Goal: Information Seeking & Learning: Get advice/opinions

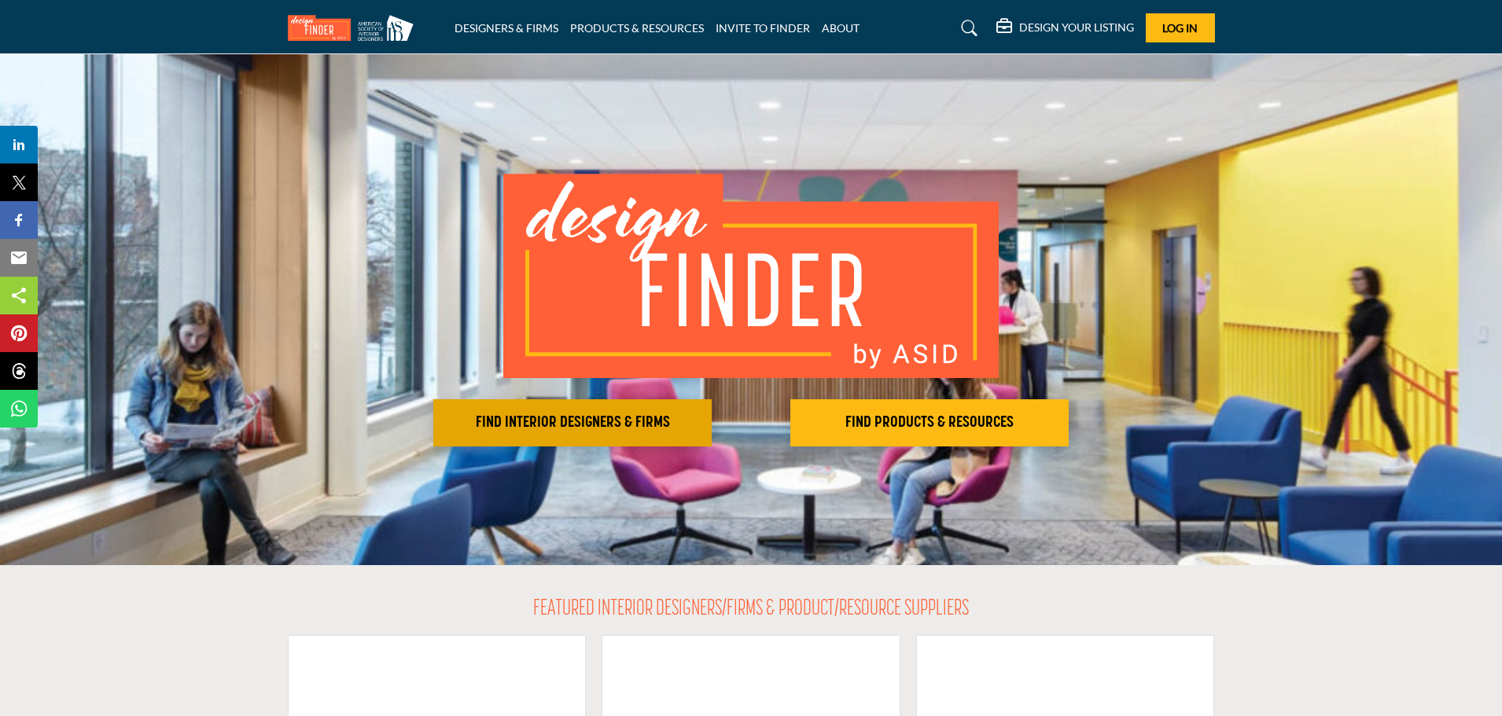
click at [602, 423] on h2 "FIND INTERIOR DESIGNERS & FIRMS" at bounding box center [572, 423] width 269 height 19
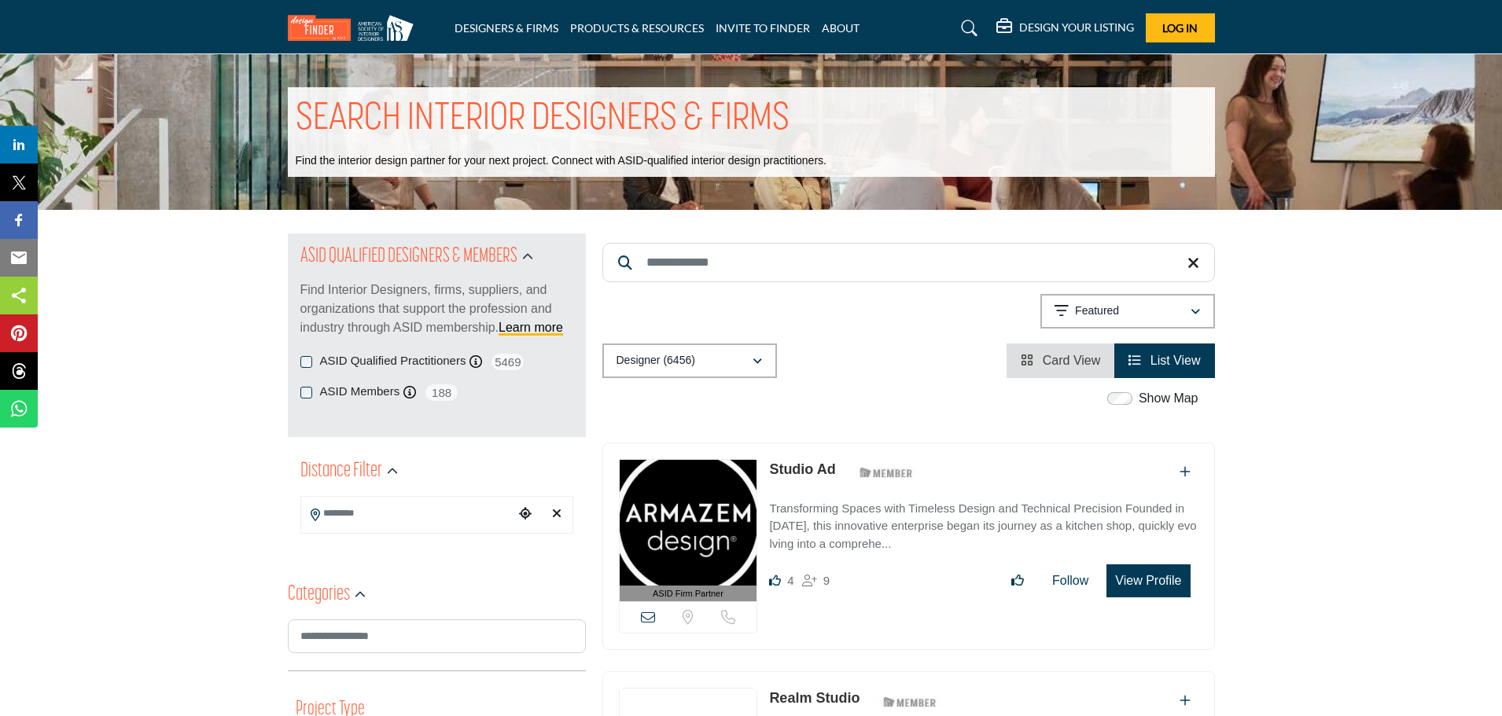
click at [1142, 355] on link "List View" at bounding box center [1164, 360] width 72 height 13
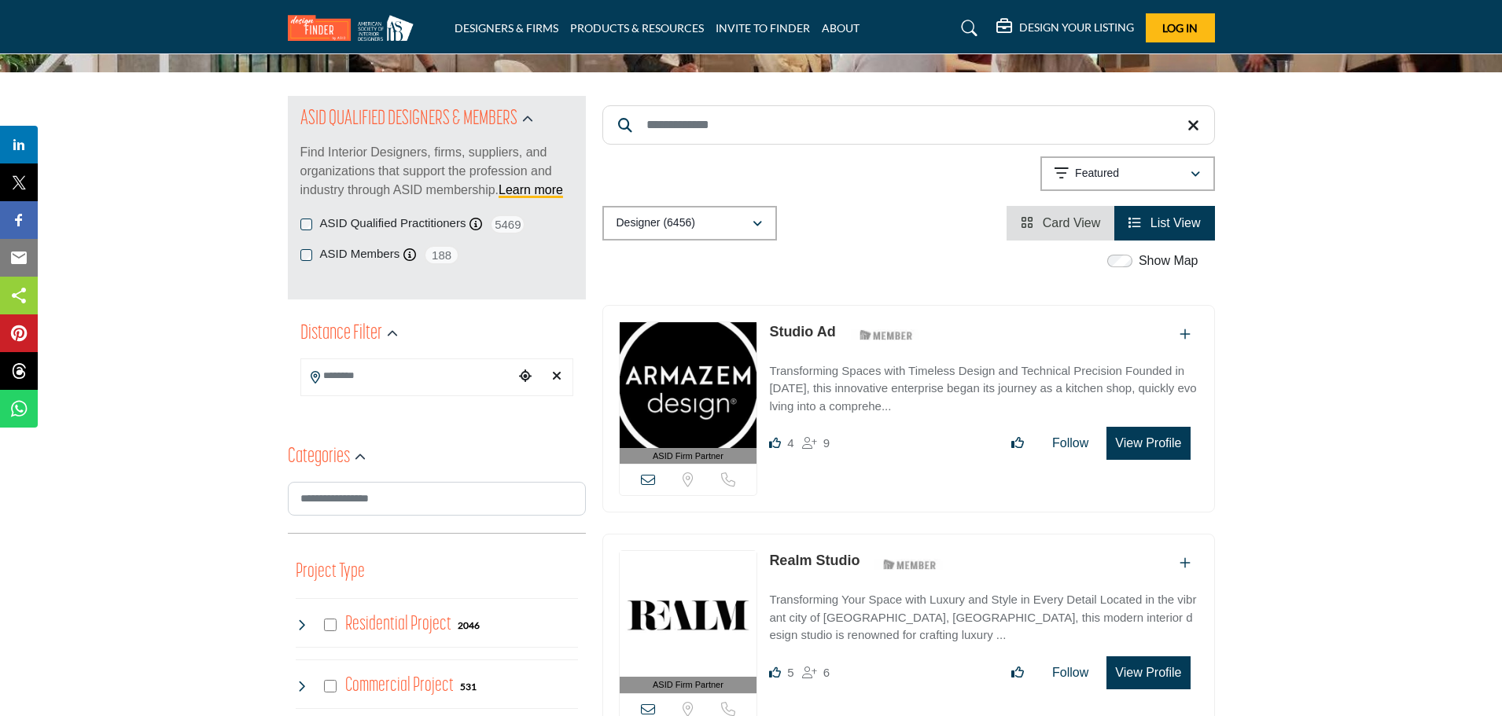
scroll to position [157, 0]
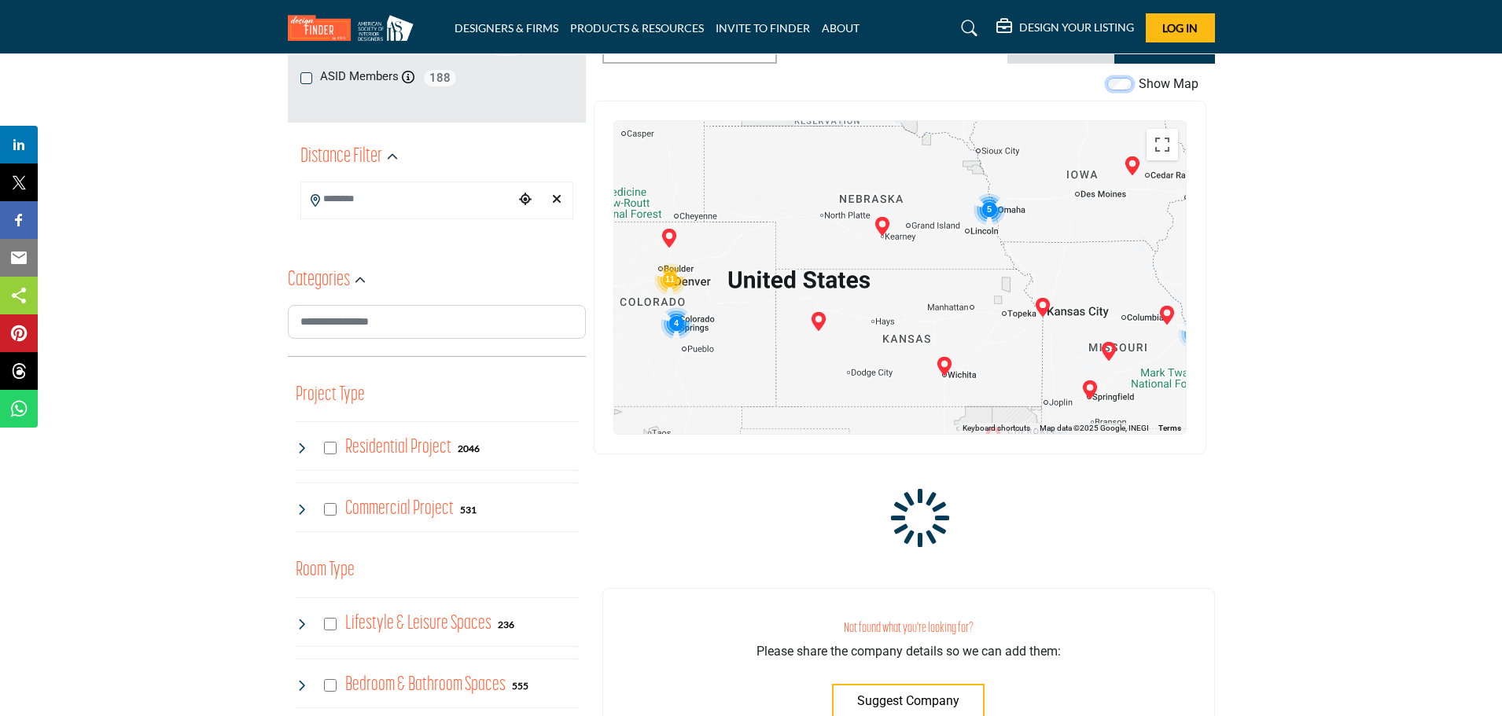
scroll to position [314, 0]
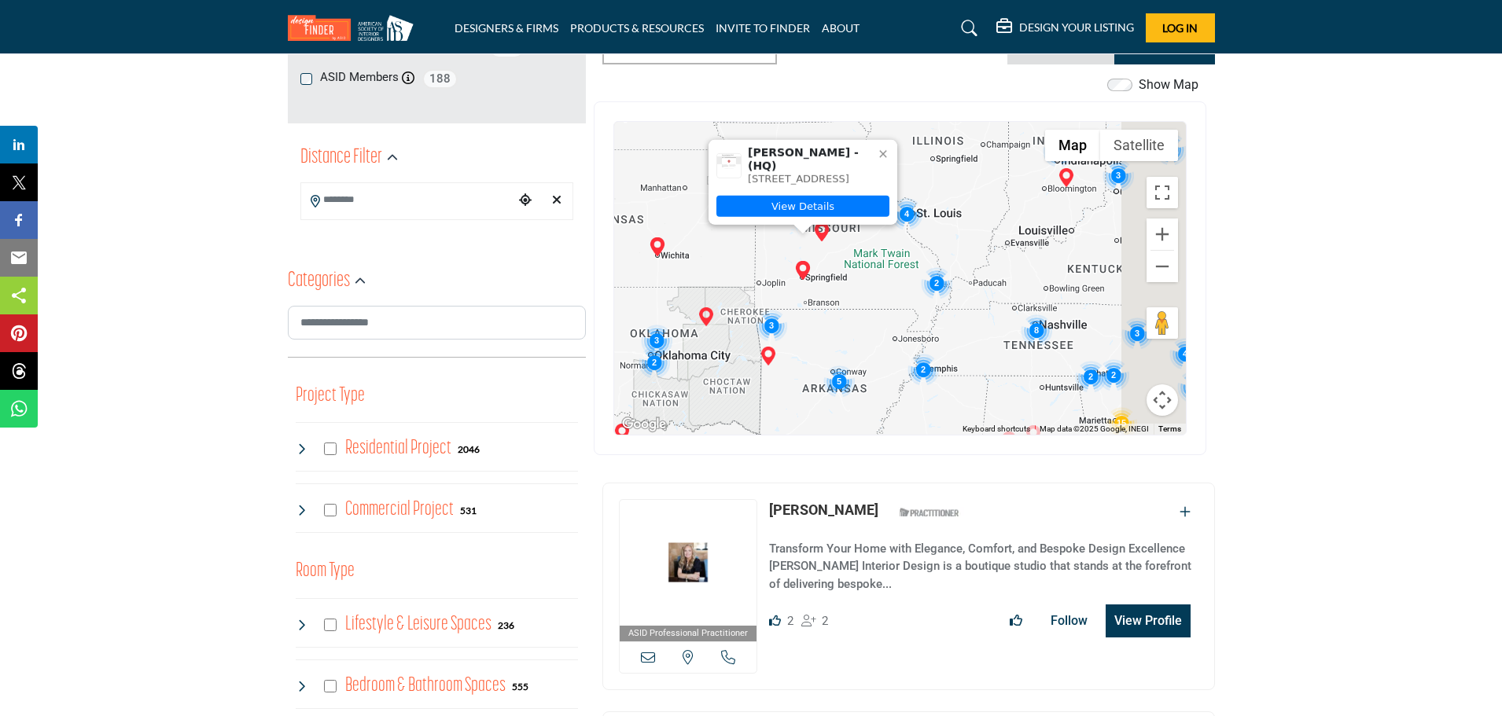
drag, startPoint x: 1113, startPoint y: 387, endPoint x: 985, endPoint y: 322, distance: 142.8
click at [855, 274] on div "Joyce Buxton - (HQ) 3100 S National Ave Ste 300, 65807-7349, USA View Details" at bounding box center [900, 278] width 572 height 313
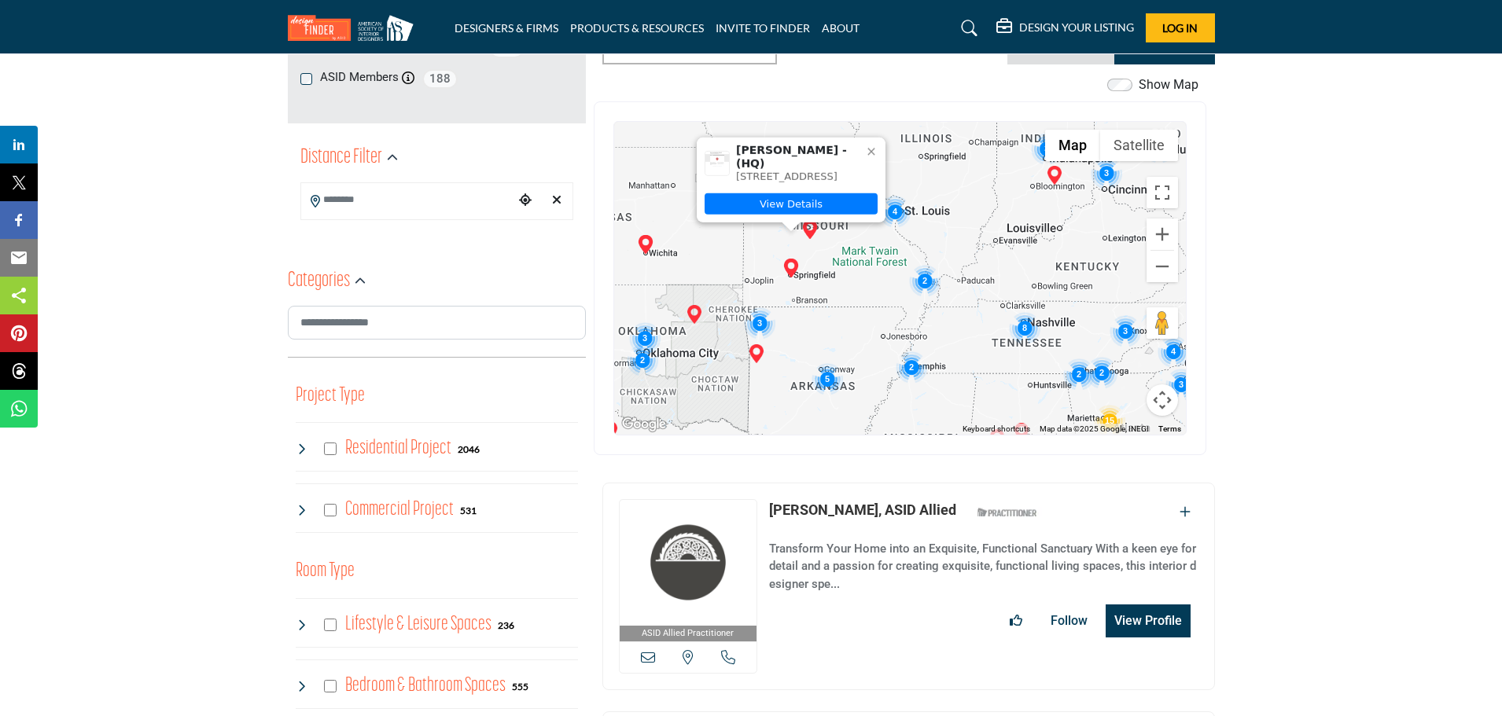
scroll to position [0, 0]
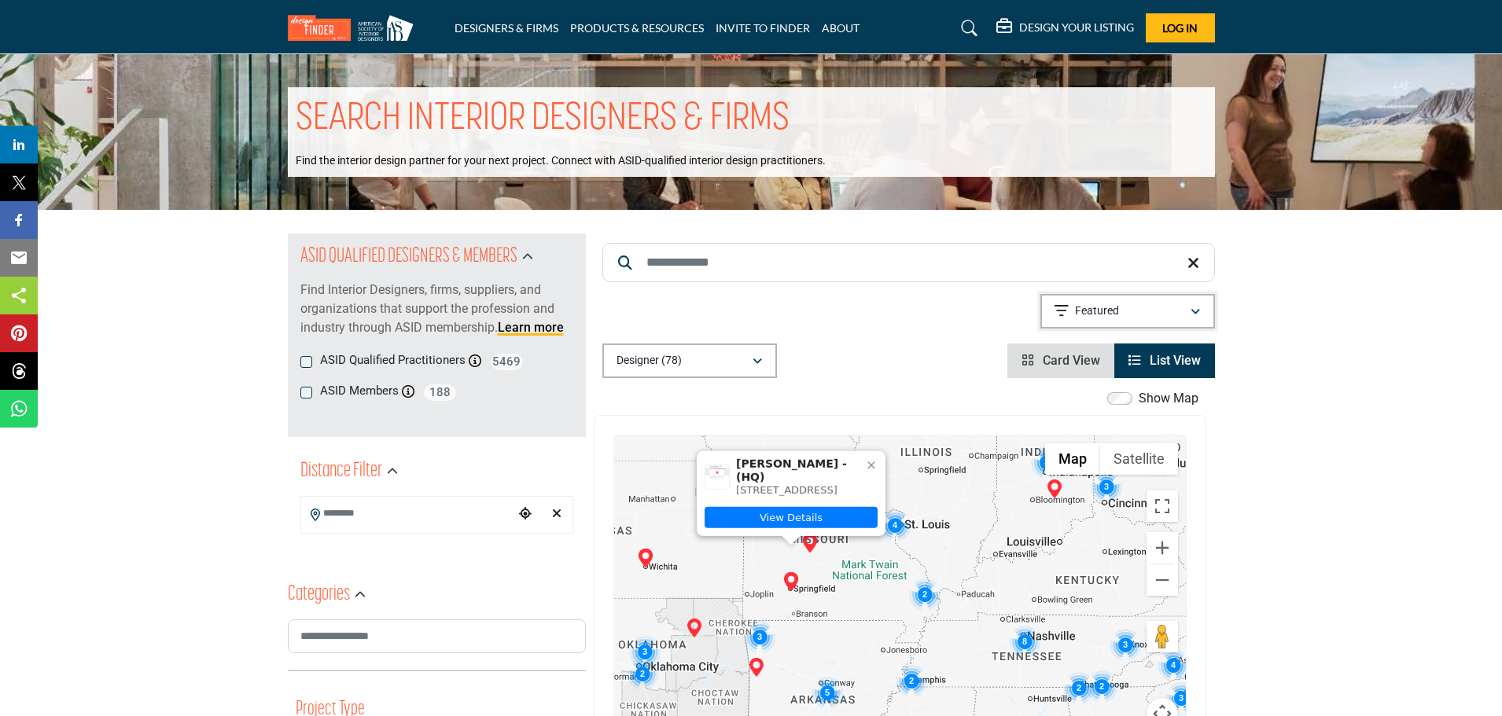
click at [1116, 308] on p "Featured" at bounding box center [1097, 311] width 44 height 16
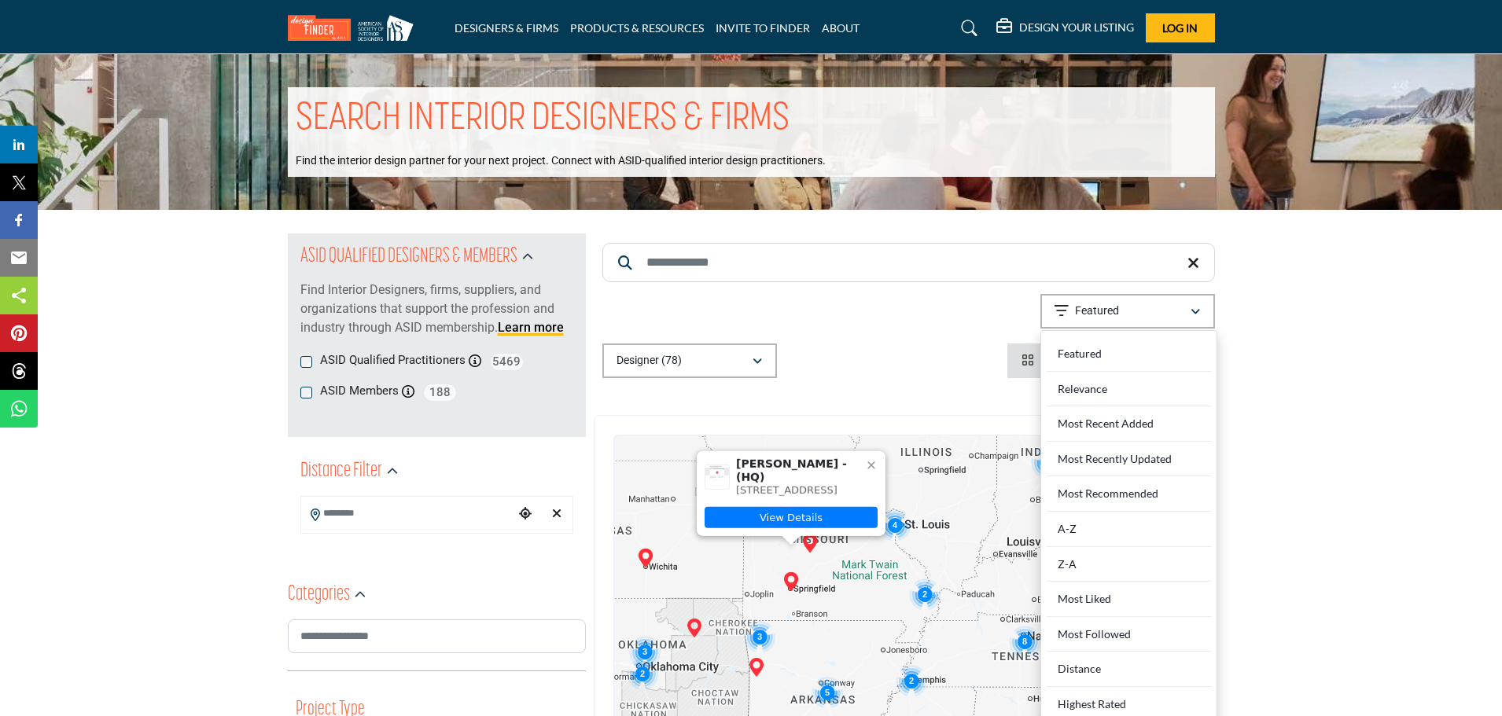
click at [896, 292] on div "Searched Term Searched Results 21" at bounding box center [908, 306] width 612 height 145
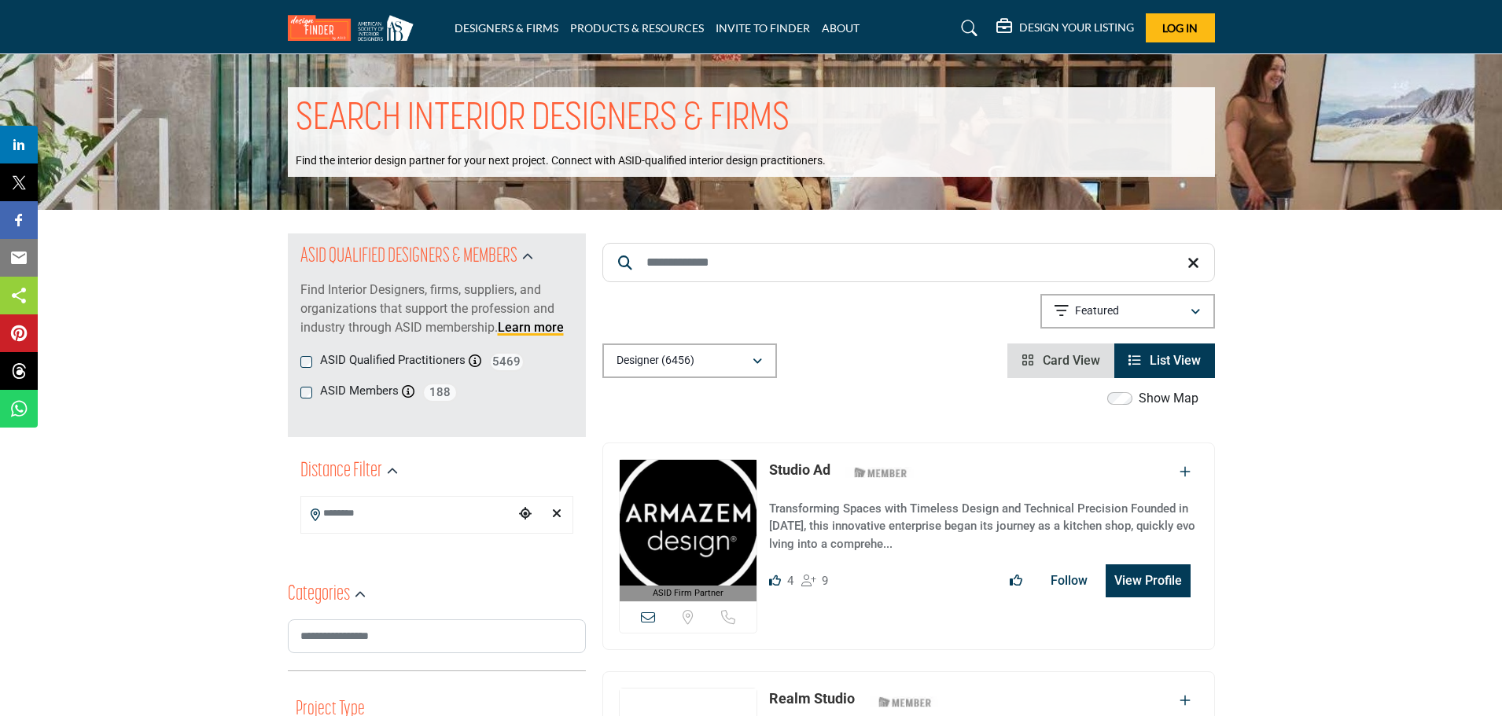
click at [411, 528] on input "Search Location" at bounding box center [407, 513] width 212 height 31
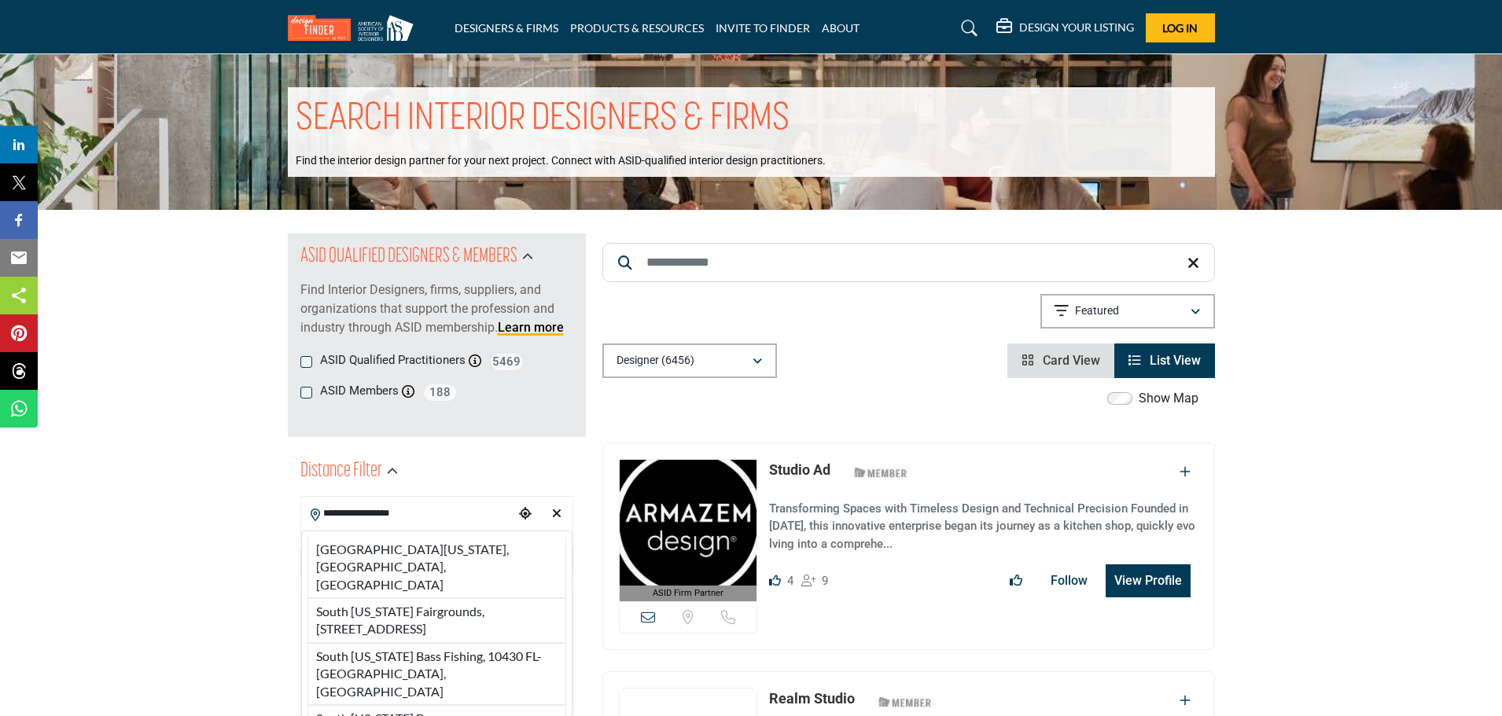
drag, startPoint x: 394, startPoint y: 507, endPoint x: 19, endPoint y: 488, distance: 375.5
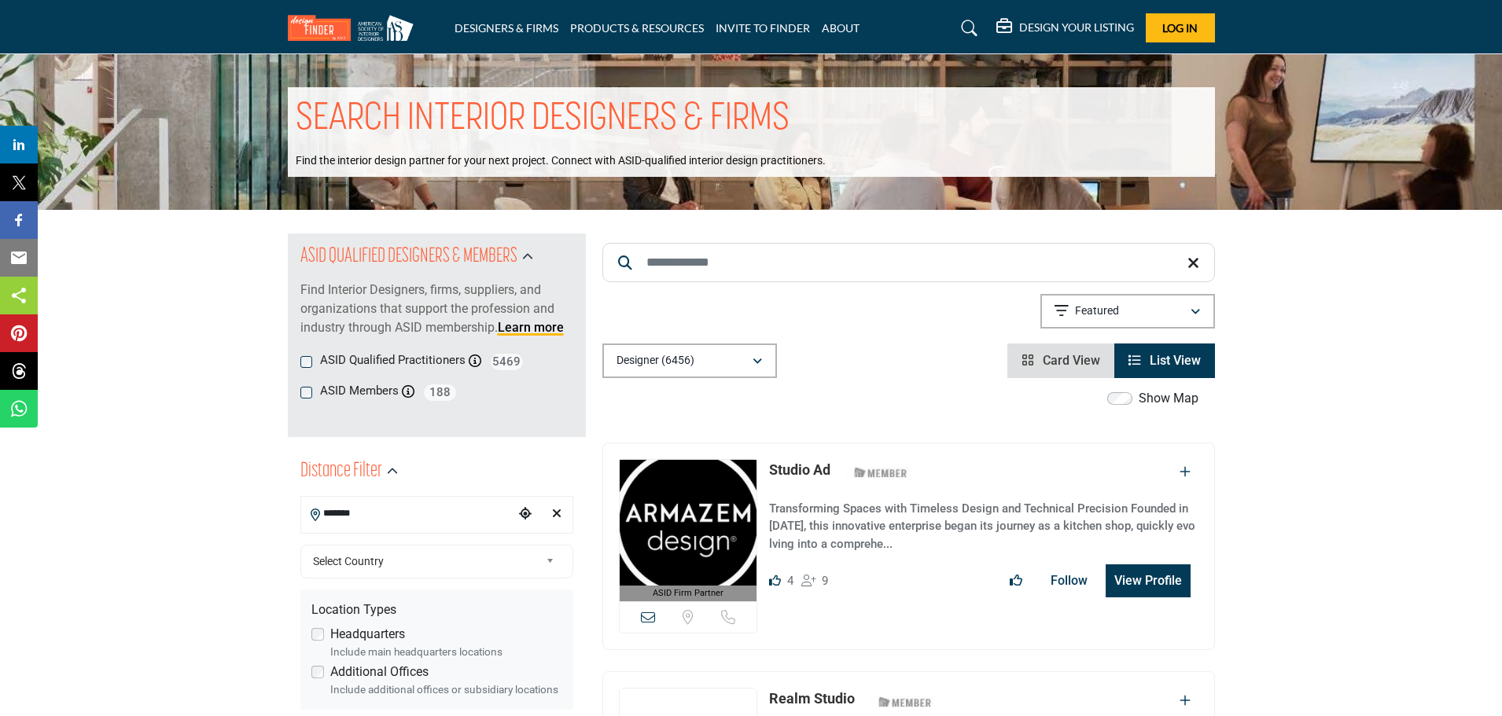
type input "*******"
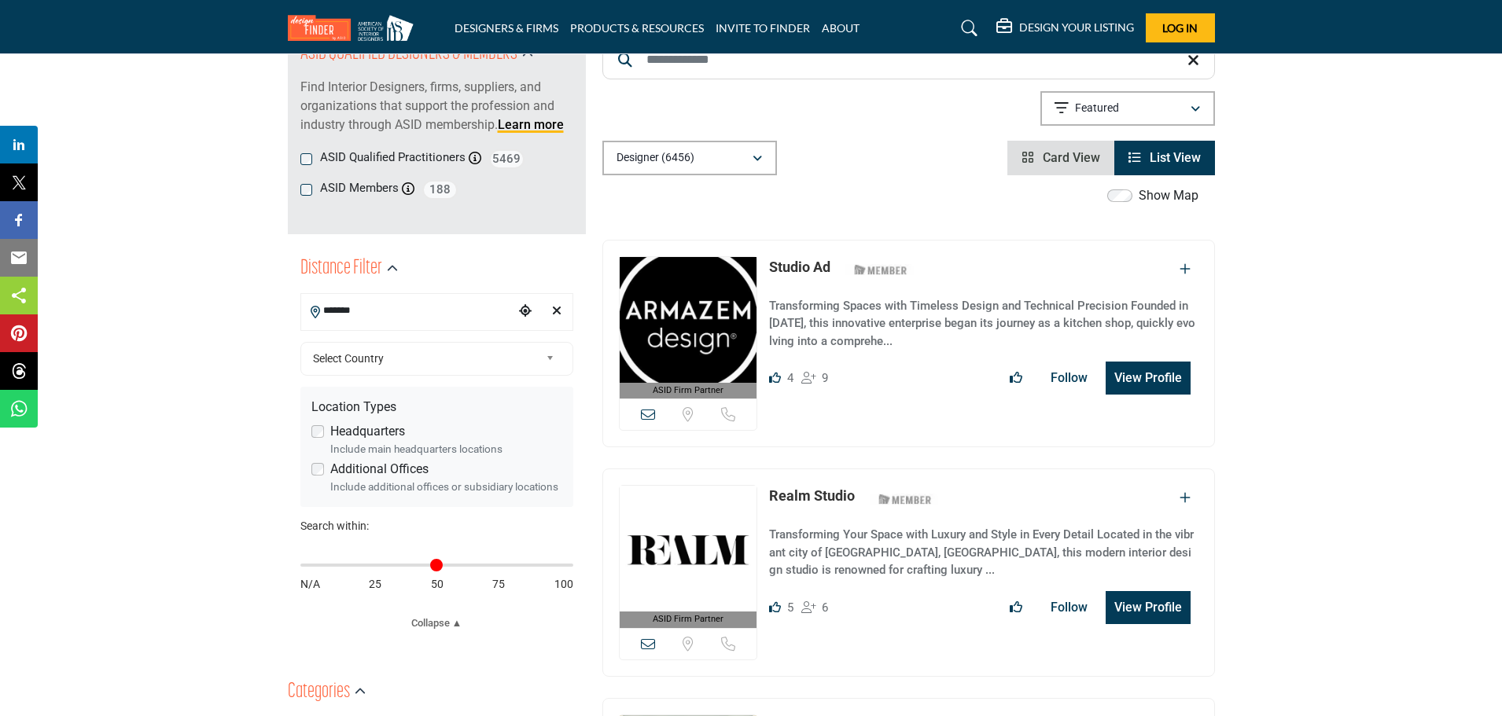
scroll to position [236, 0]
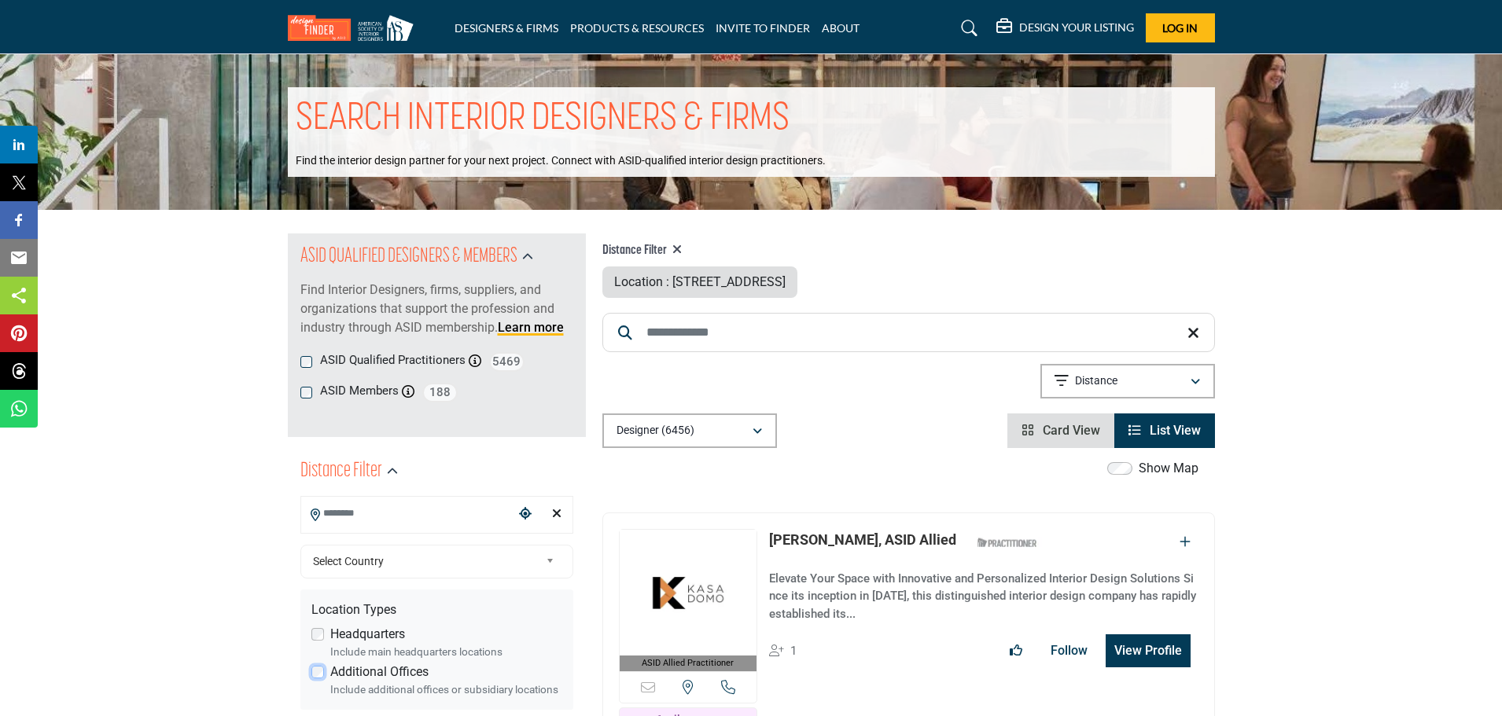
type input "**********"
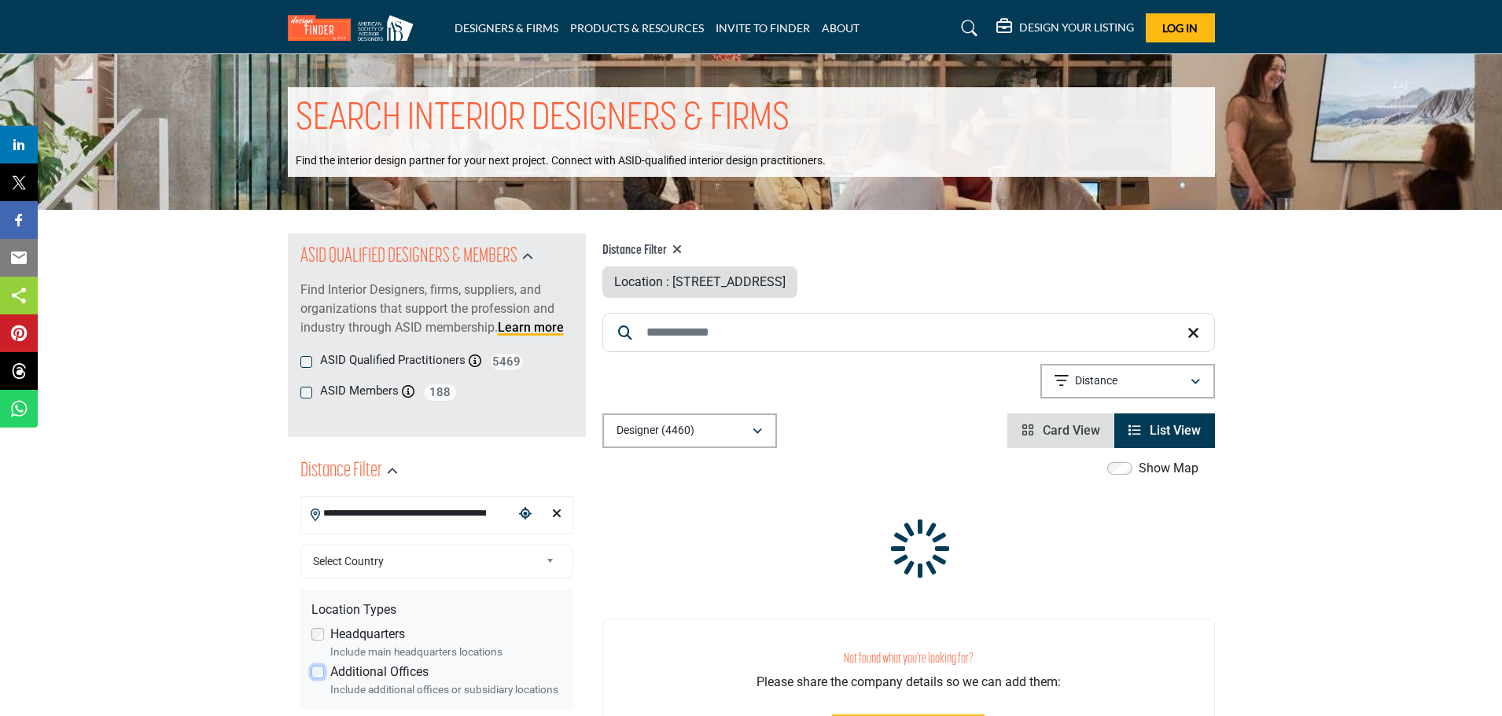
scroll to position [314, 0]
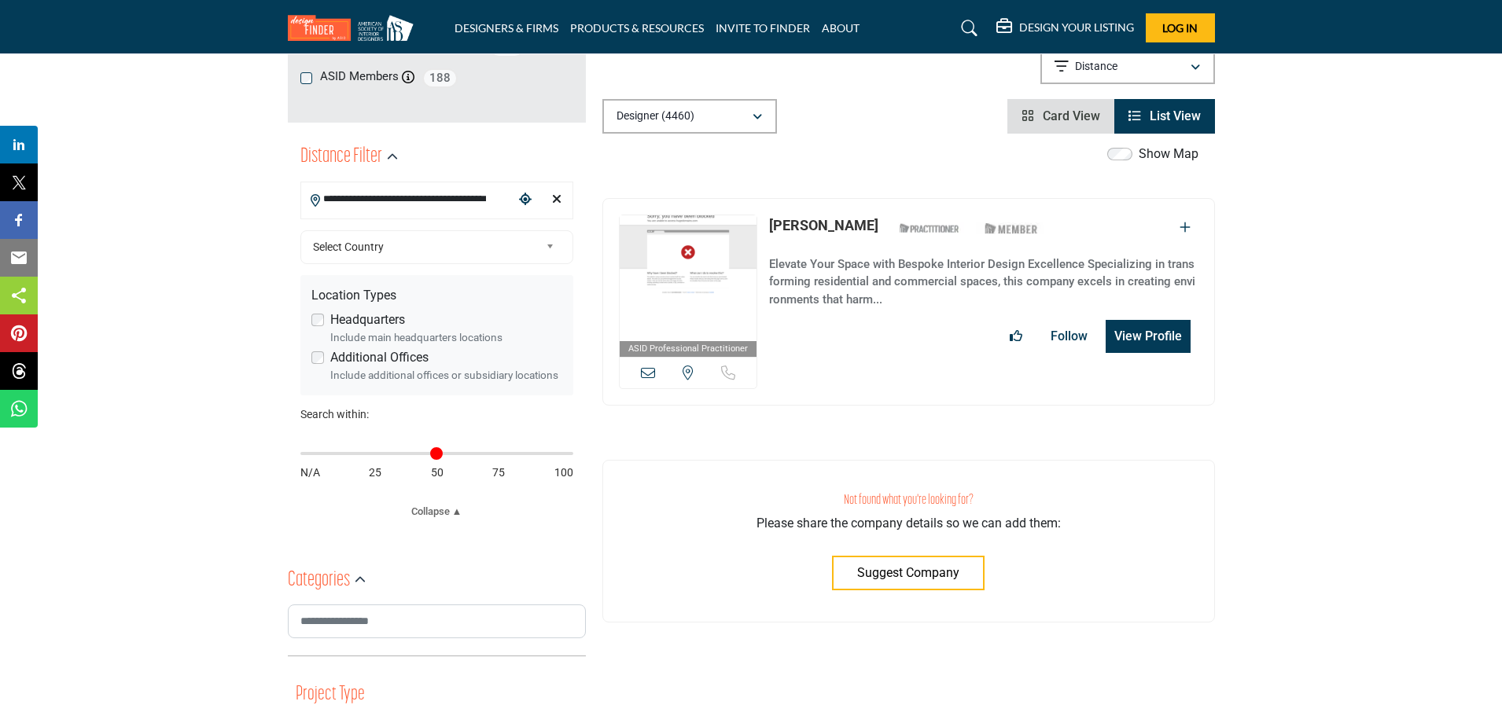
click at [326, 352] on div "Additional Offices Include additional offices or subsidiary locations" at bounding box center [436, 365] width 251 height 35
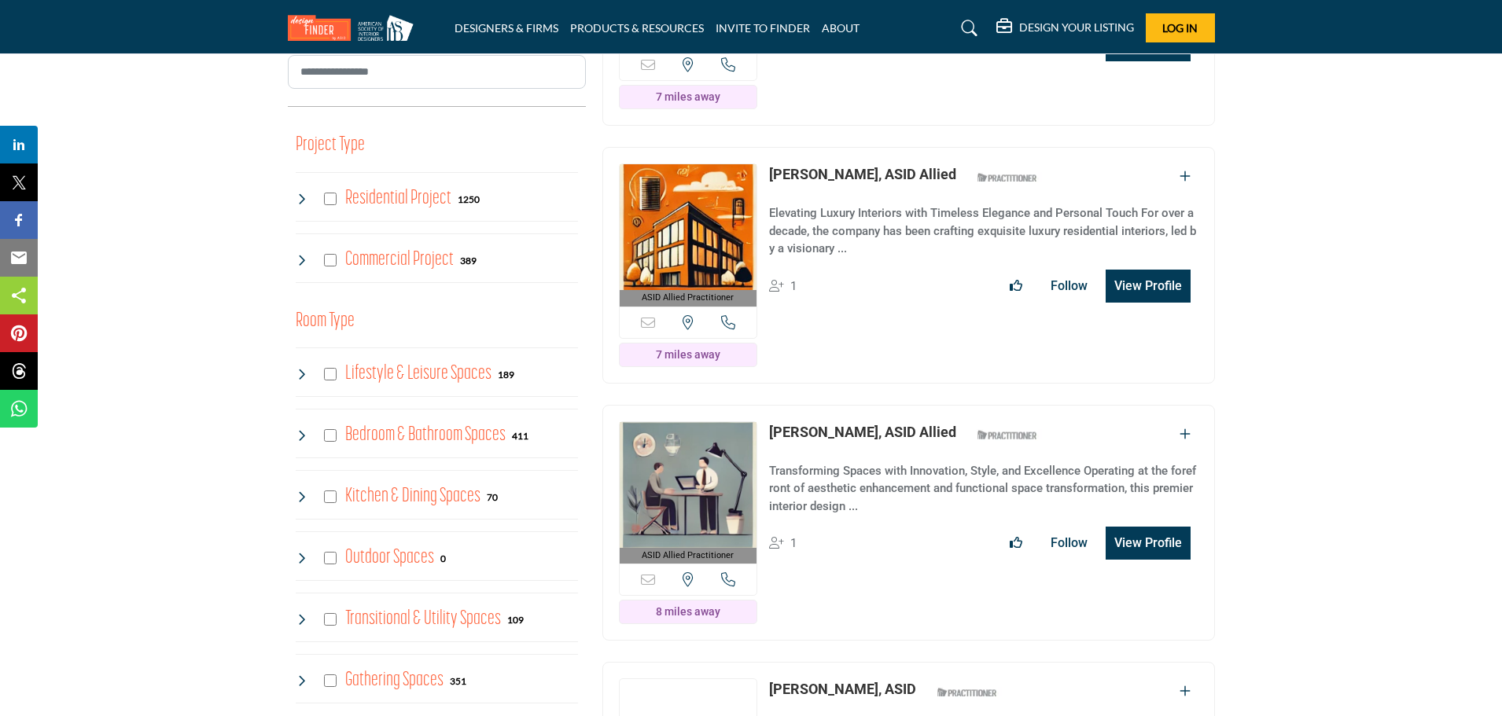
scroll to position [629, 0]
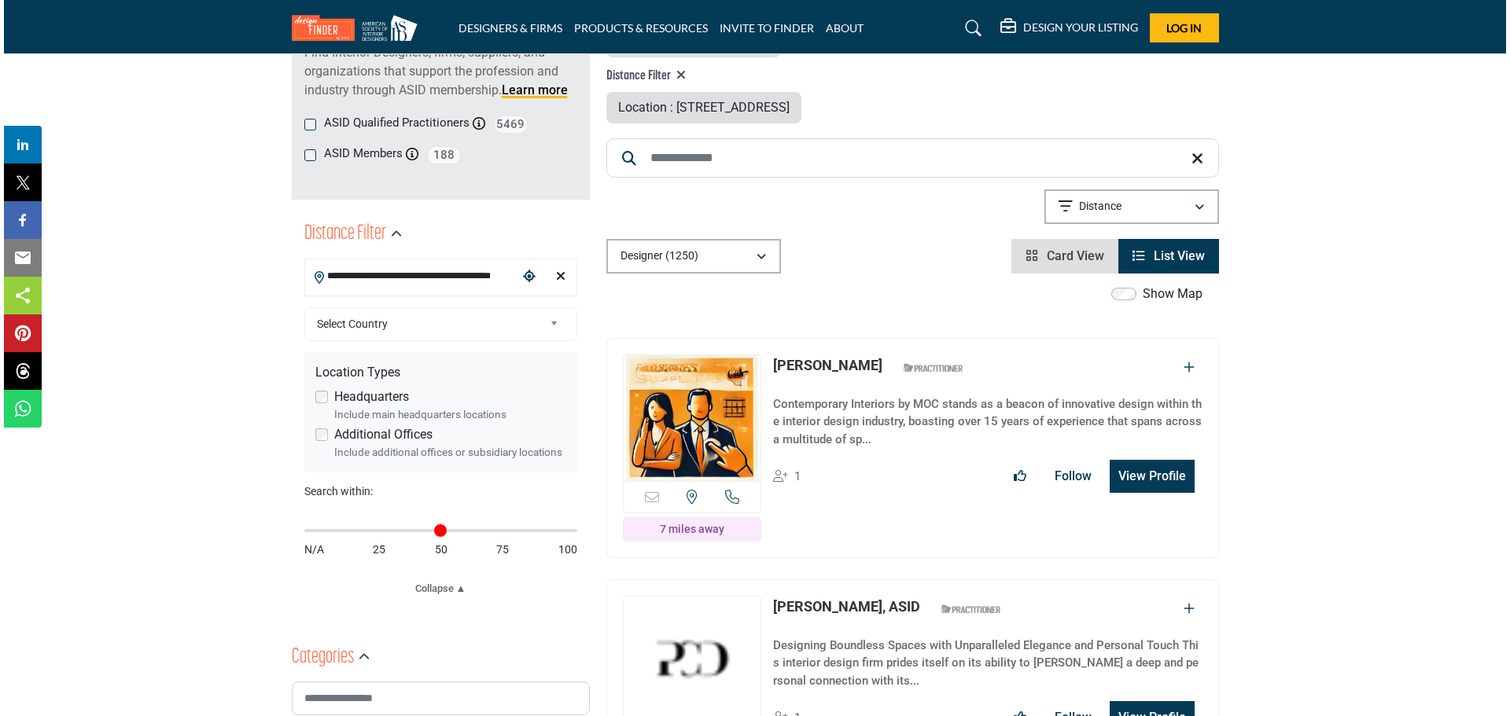
scroll to position [236, 0]
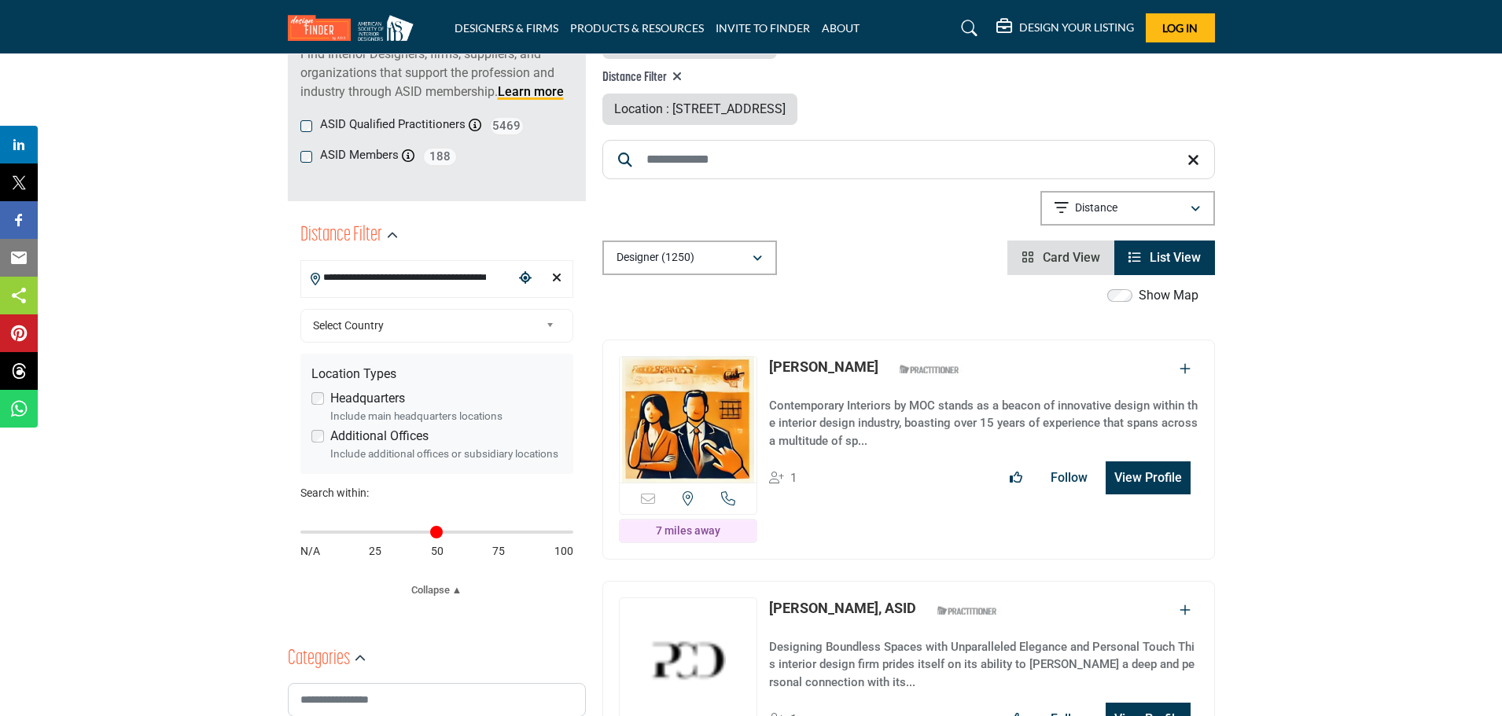
click at [1127, 473] on button "View Profile" at bounding box center [1147, 478] width 85 height 33
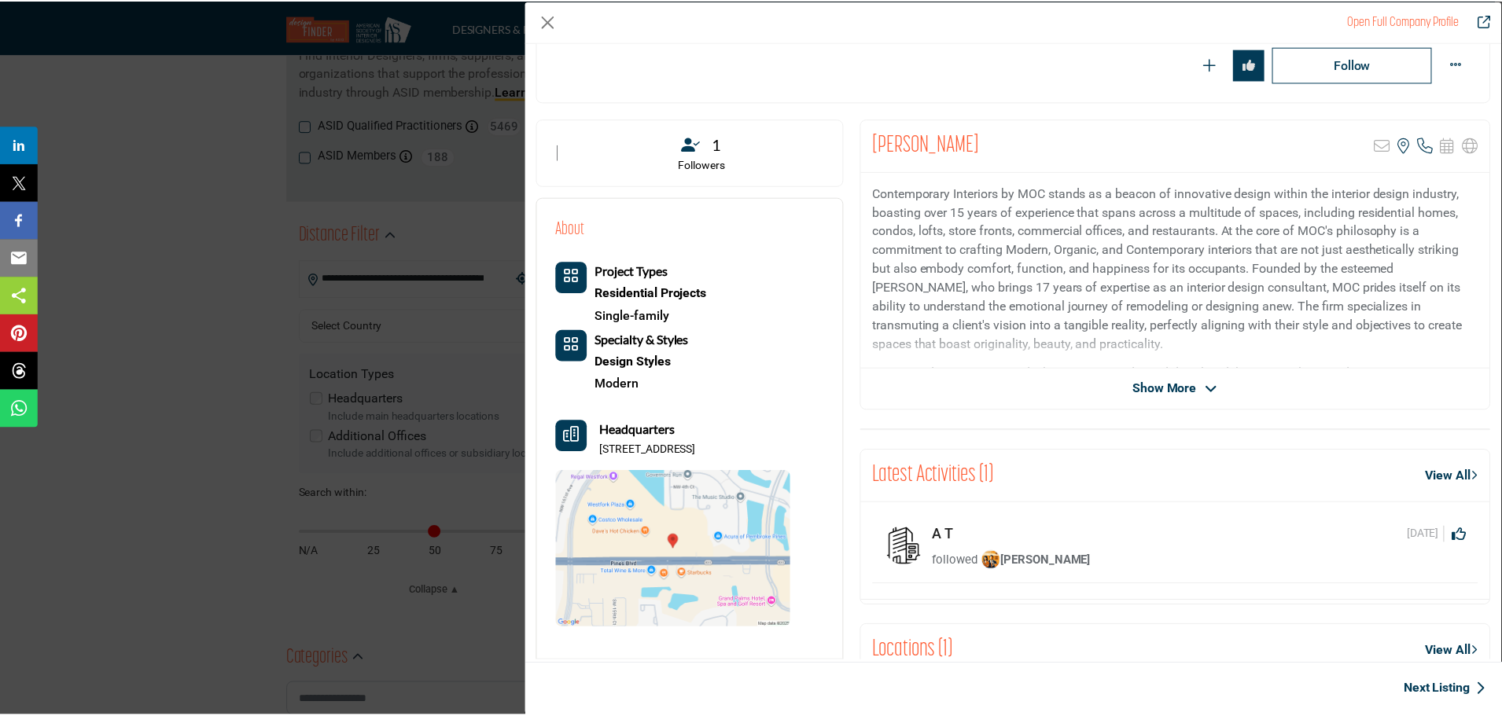
scroll to position [0, 0]
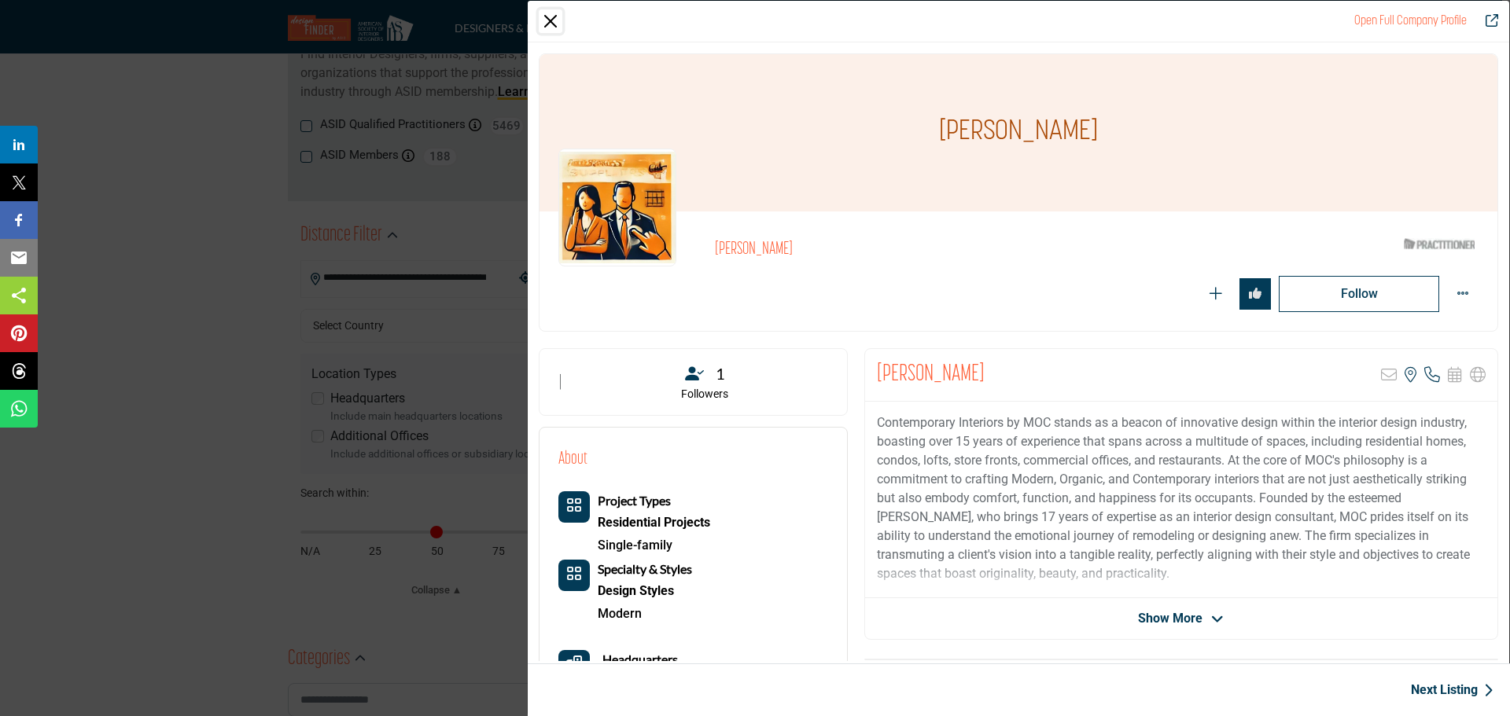
click at [545, 20] on button "Close" at bounding box center [551, 21] width 24 height 24
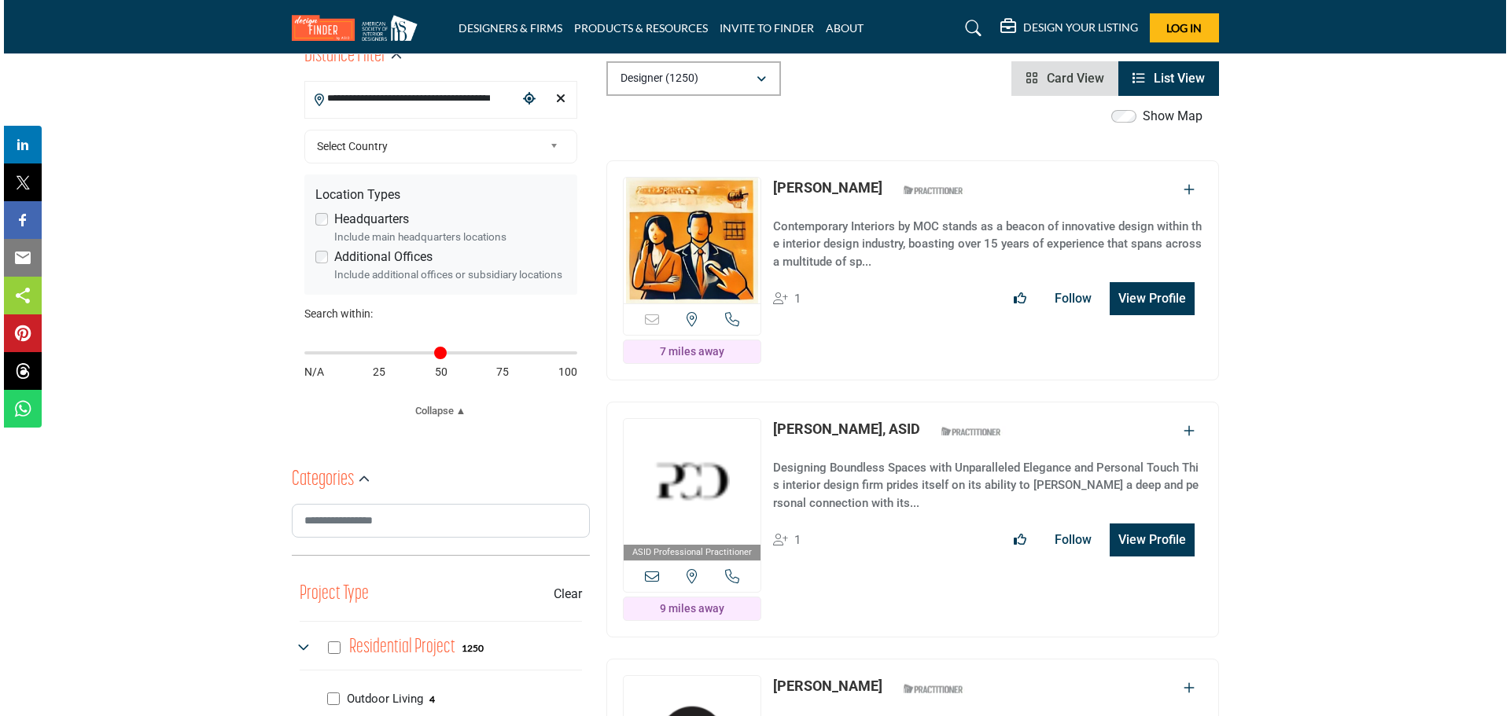
scroll to position [472, 0]
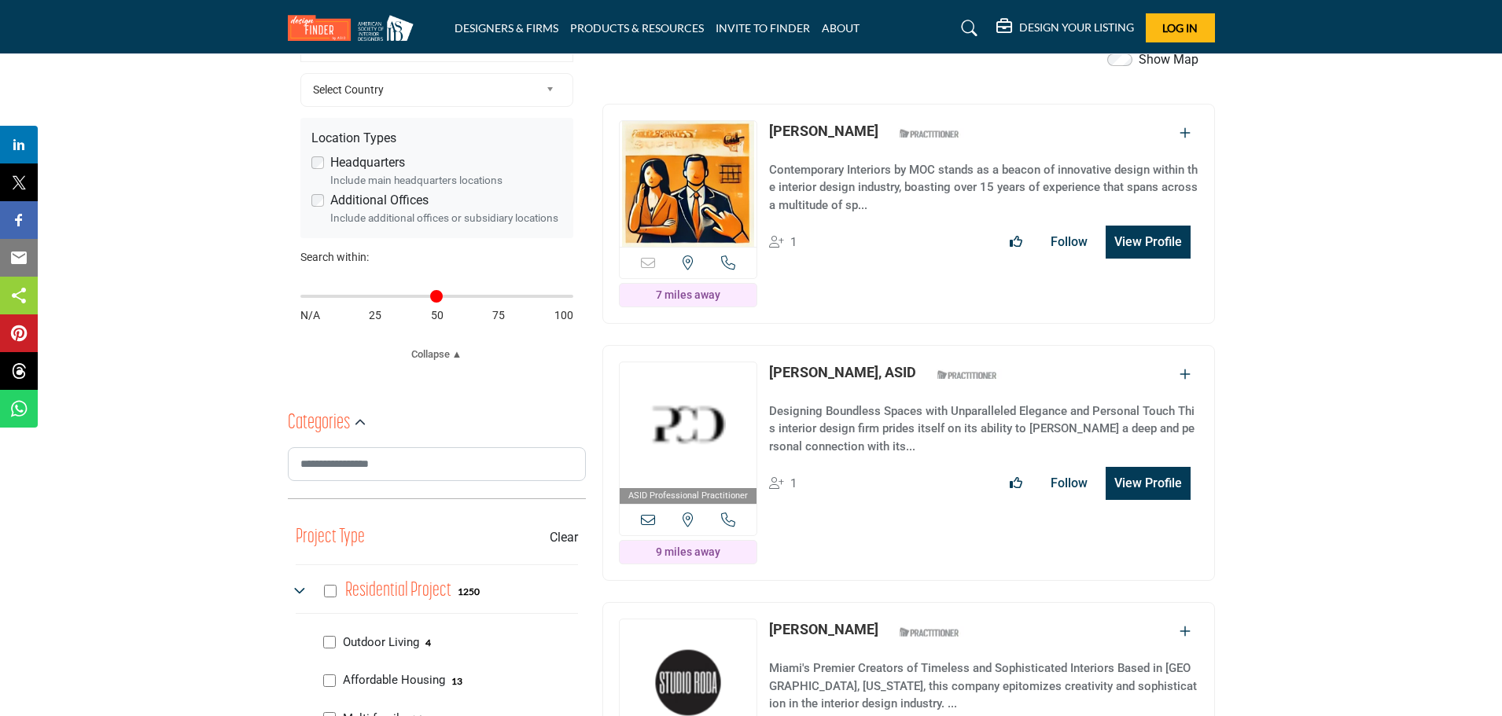
click at [1127, 240] on button "View Profile" at bounding box center [1147, 242] width 85 height 33
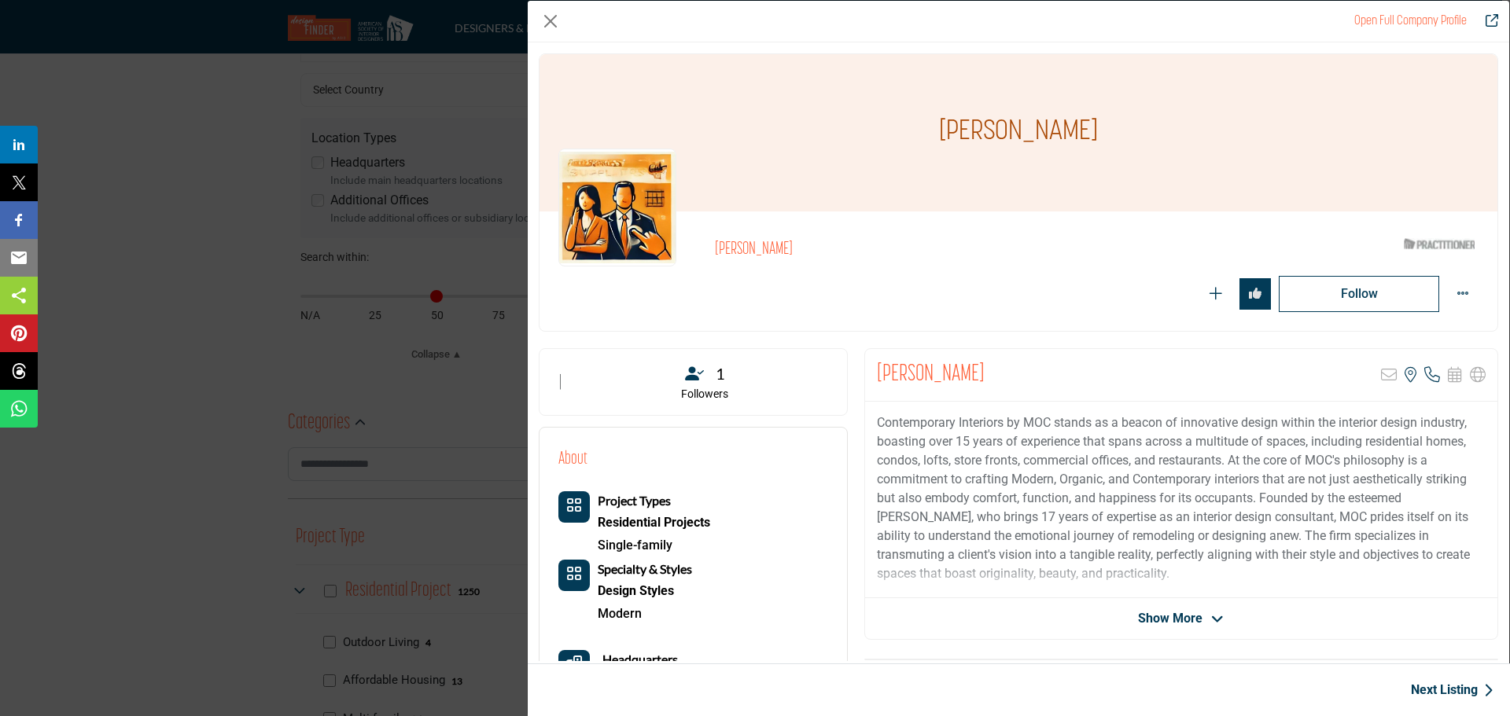
scroll to position [457, 0]
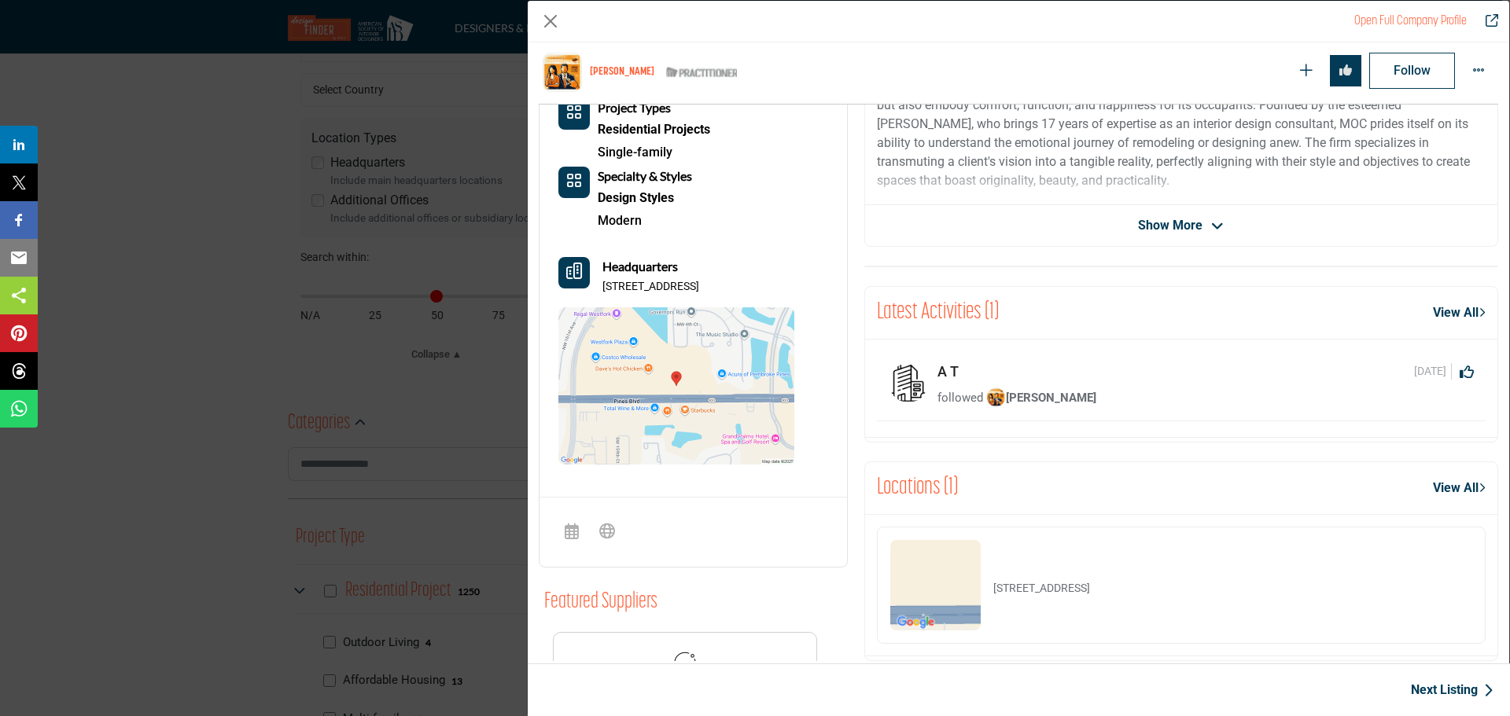
click at [1182, 230] on span "Show More" at bounding box center [1170, 225] width 64 height 19
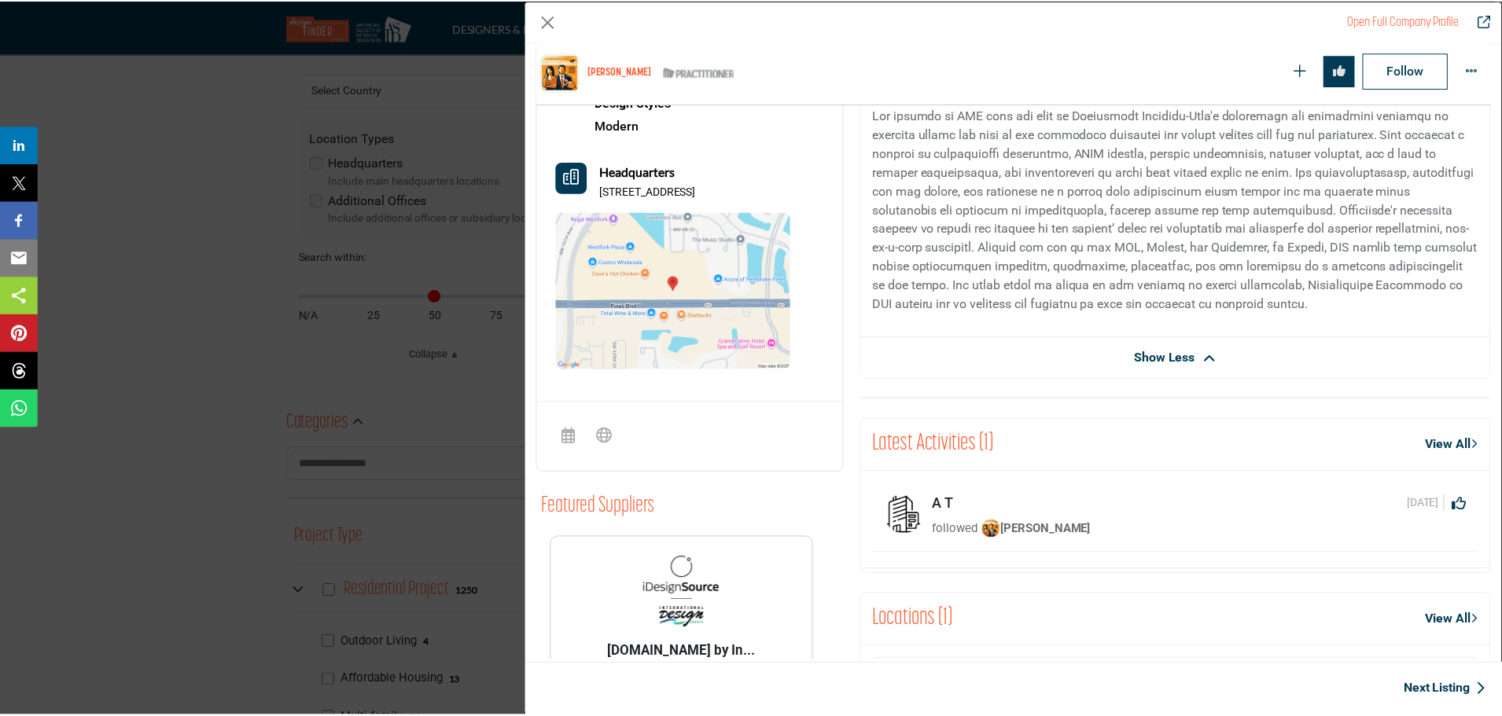
scroll to position [725, 0]
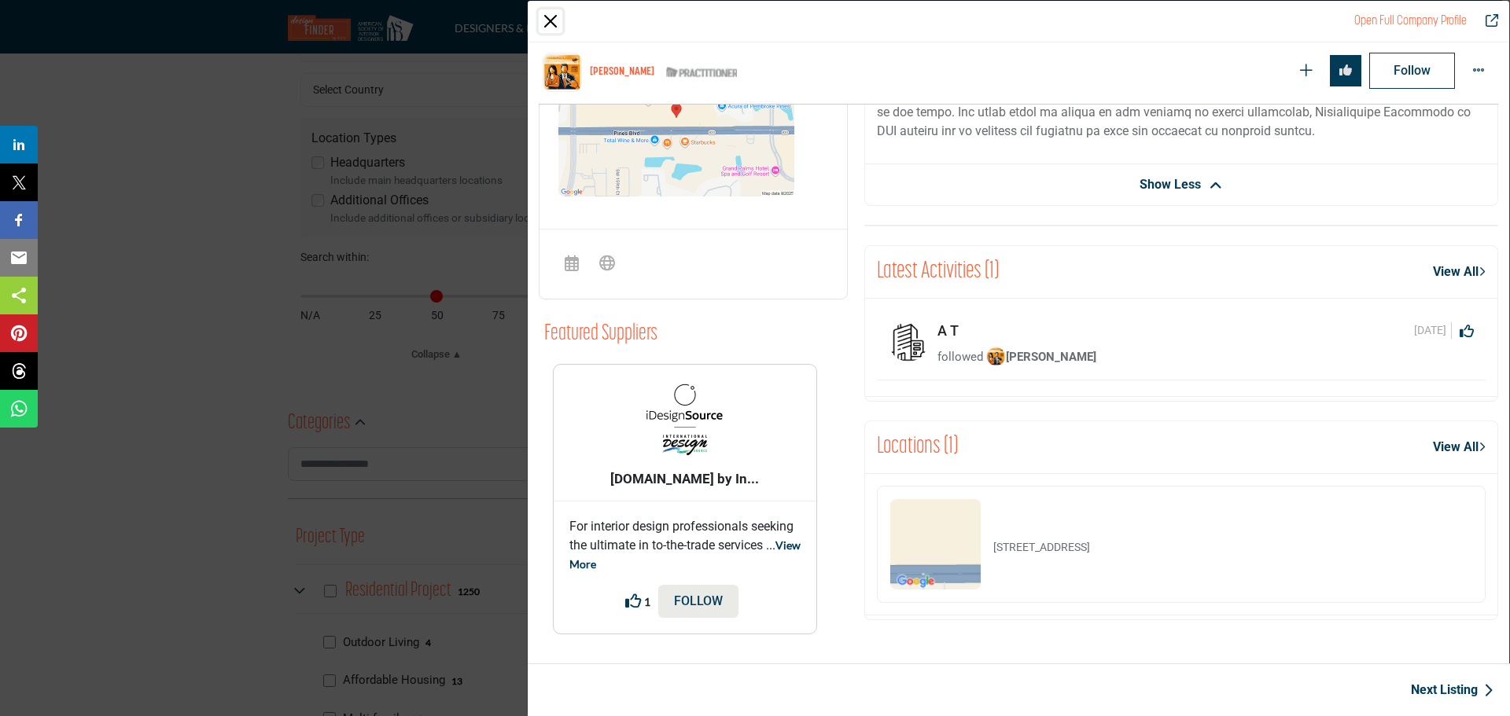
click at [551, 25] on button "Close" at bounding box center [551, 21] width 24 height 24
